Goal: Register for event/course

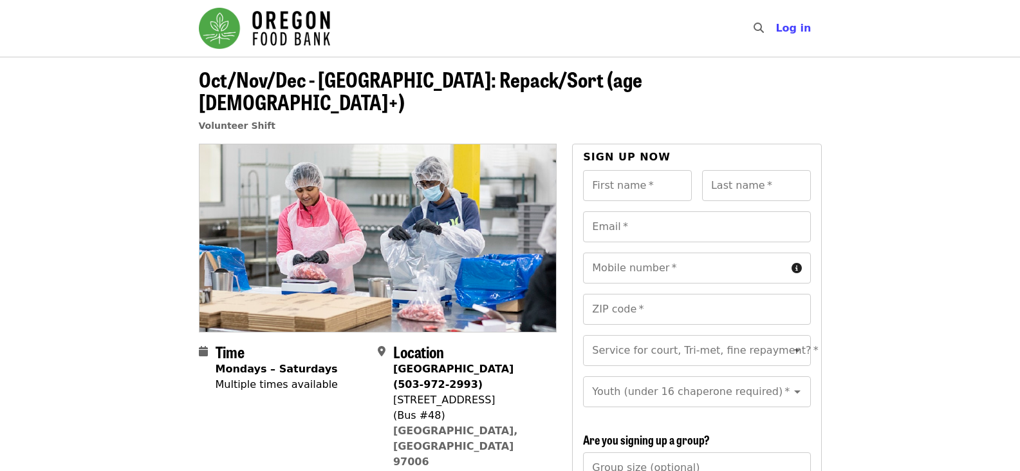
drag, startPoint x: 847, startPoint y: 166, endPoint x: 853, endPoint y: 170, distance: 7.5
click at [794, 27] on span "Log in" at bounding box center [793, 28] width 35 height 12
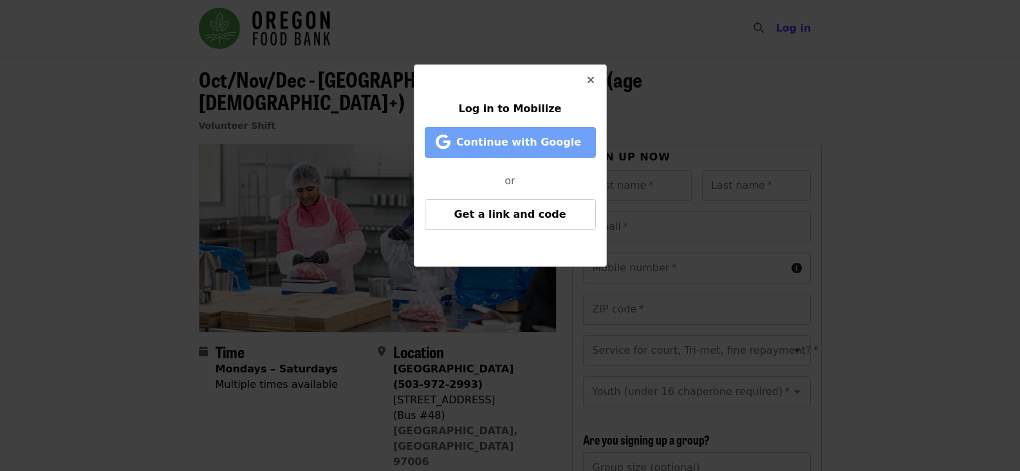
click at [509, 136] on span "Continue with Google" at bounding box center [518, 142] width 125 height 12
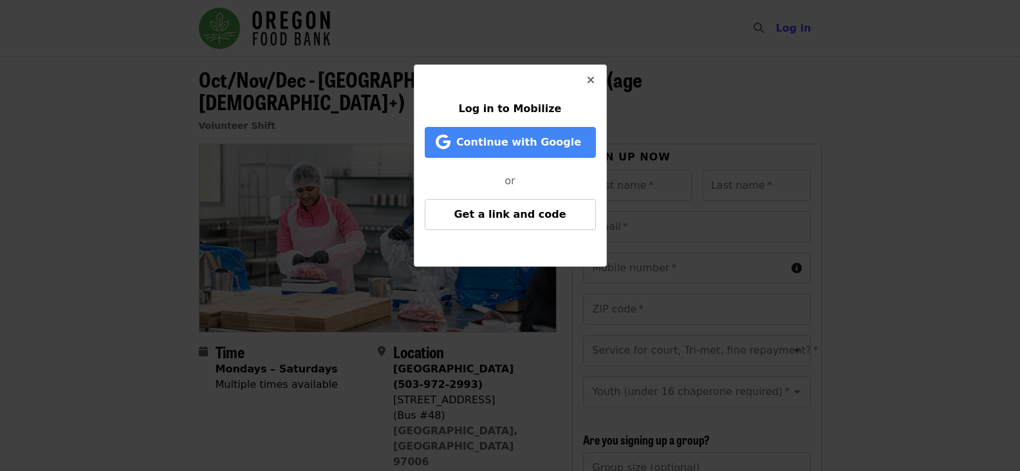
click at [593, 80] on icon "times icon" at bounding box center [591, 80] width 8 height 12
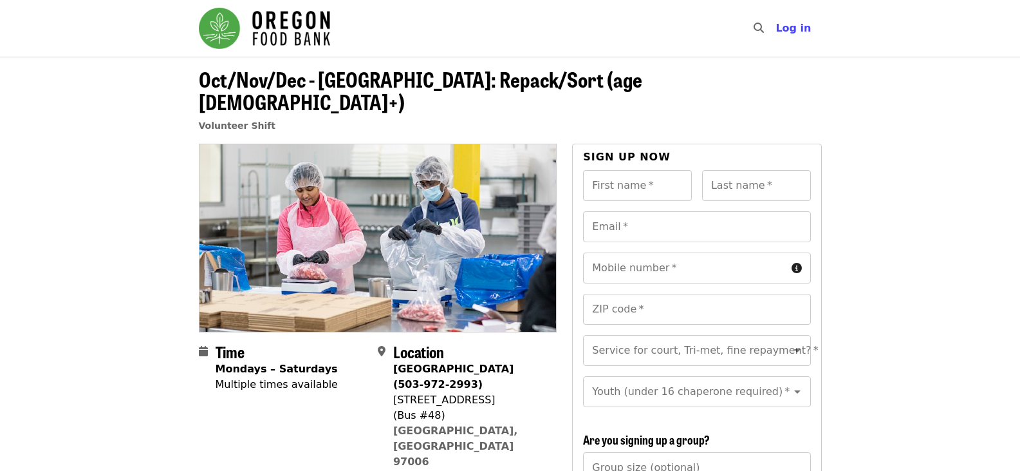
drag, startPoint x: 647, startPoint y: 167, endPoint x: 727, endPoint y: 175, distance: 80.8
click at [647, 170] on input "First name   *" at bounding box center [637, 185] width 109 height 31
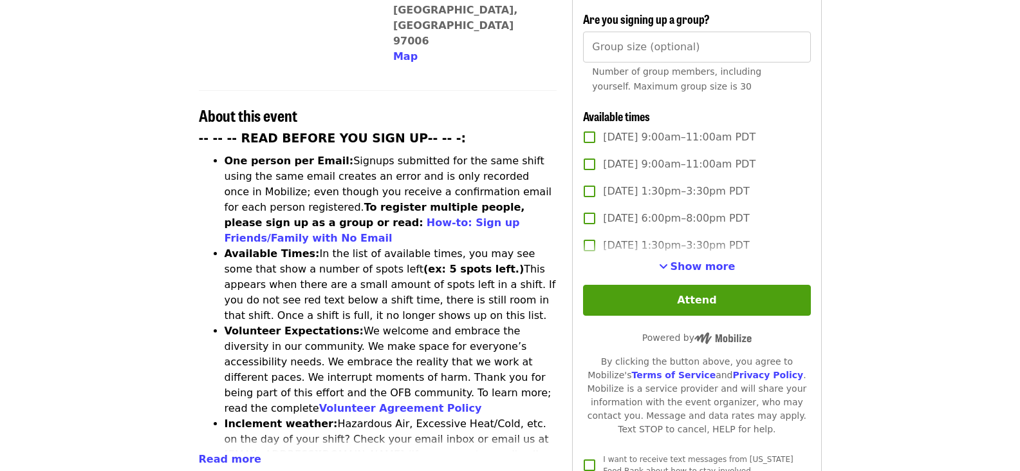
scroll to position [451, 0]
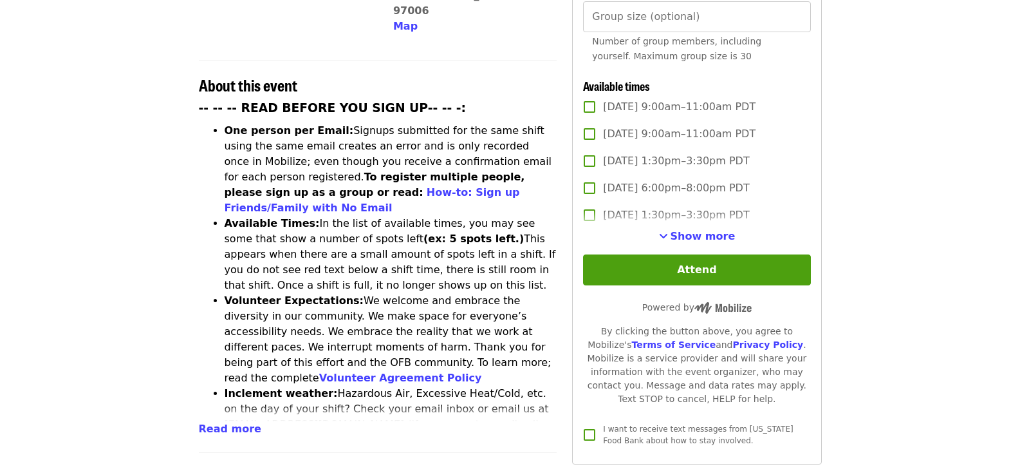
click at [918, 136] on article "Oct/Nov/Dec - [GEOGRAPHIC_DATA]: Repack/Sort (age [DEMOGRAPHIC_DATA]+) Voluntee…" at bounding box center [510, 288] width 1020 height 1365
click at [709, 230] on span "Show more" at bounding box center [703, 236] width 65 height 12
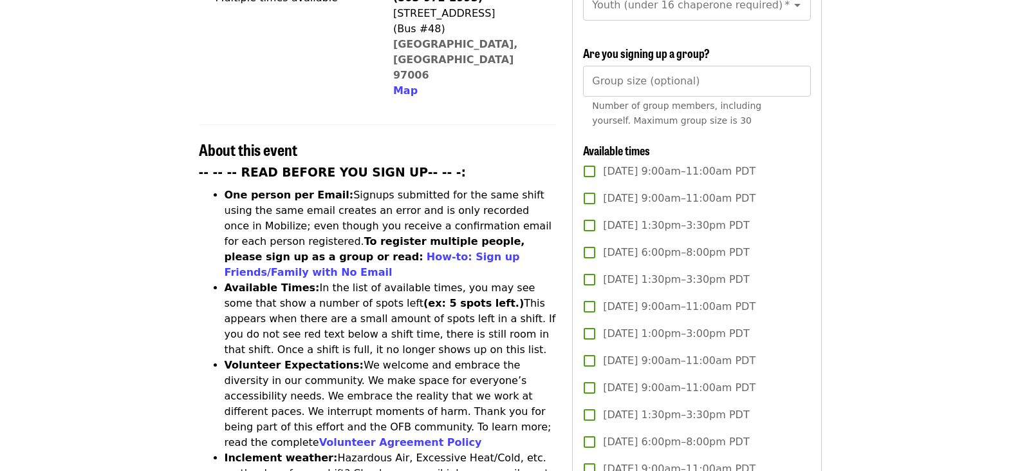
scroll to position [193, 0]
